Goal: Task Accomplishment & Management: Manage account settings

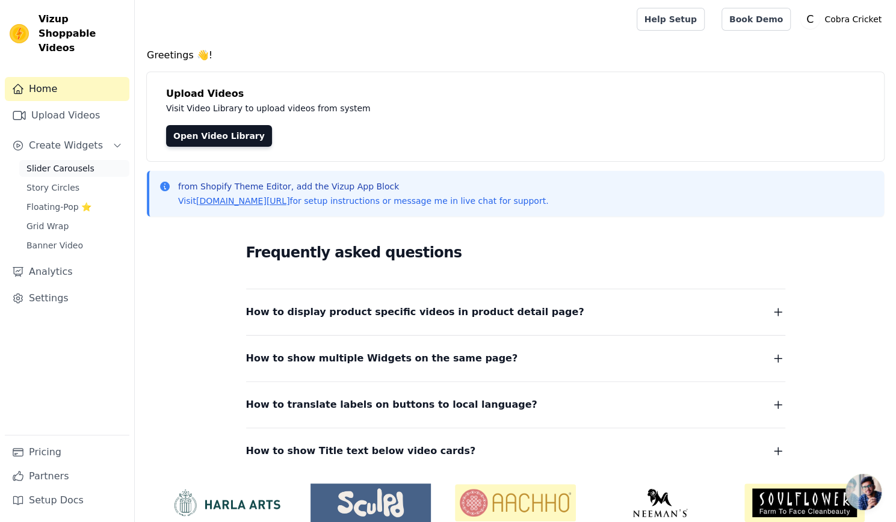
click at [52, 163] on span "Slider Carousels" at bounding box center [60, 169] width 68 height 12
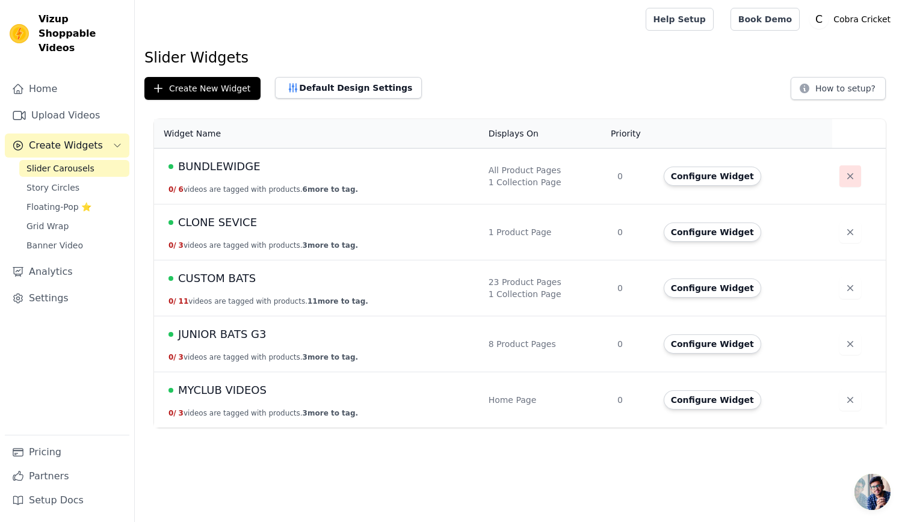
click at [840, 176] on button "button" at bounding box center [851, 177] width 22 height 22
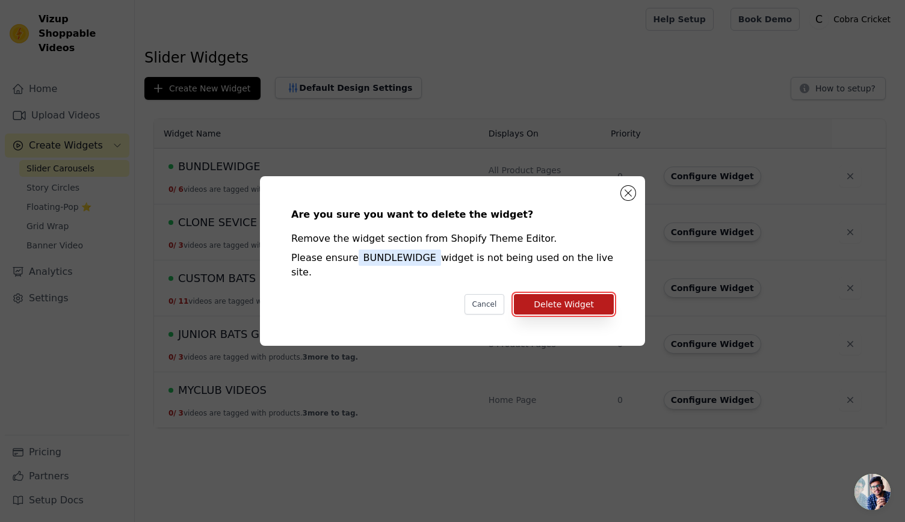
click at [541, 300] on button "Delete Widget" at bounding box center [564, 304] width 100 height 20
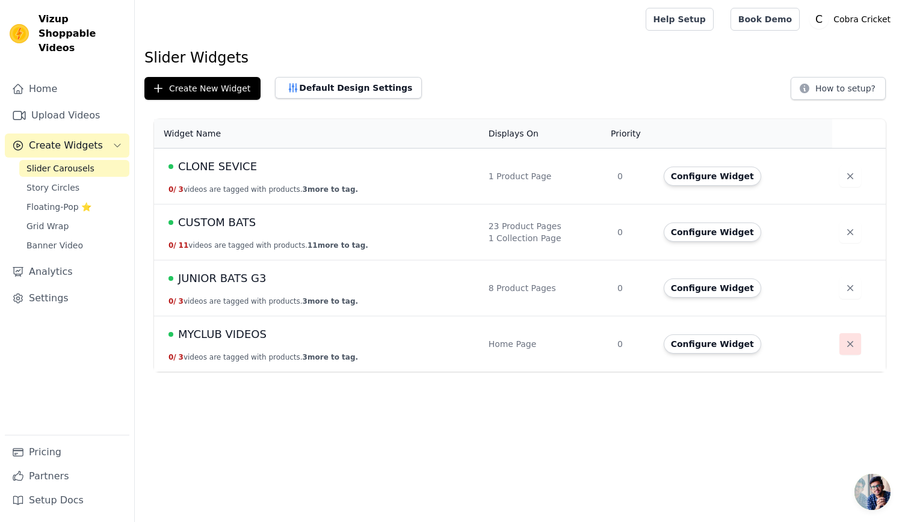
click at [848, 342] on icon "button" at bounding box center [850, 344] width 12 height 12
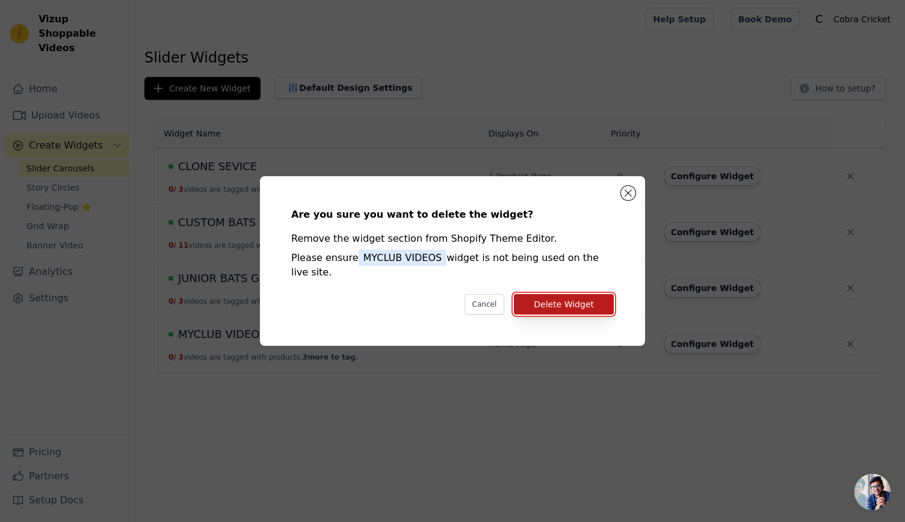
click at [541, 300] on button "Delete Widget" at bounding box center [564, 304] width 100 height 20
